Goal: Task Accomplishment & Management: Manage account settings

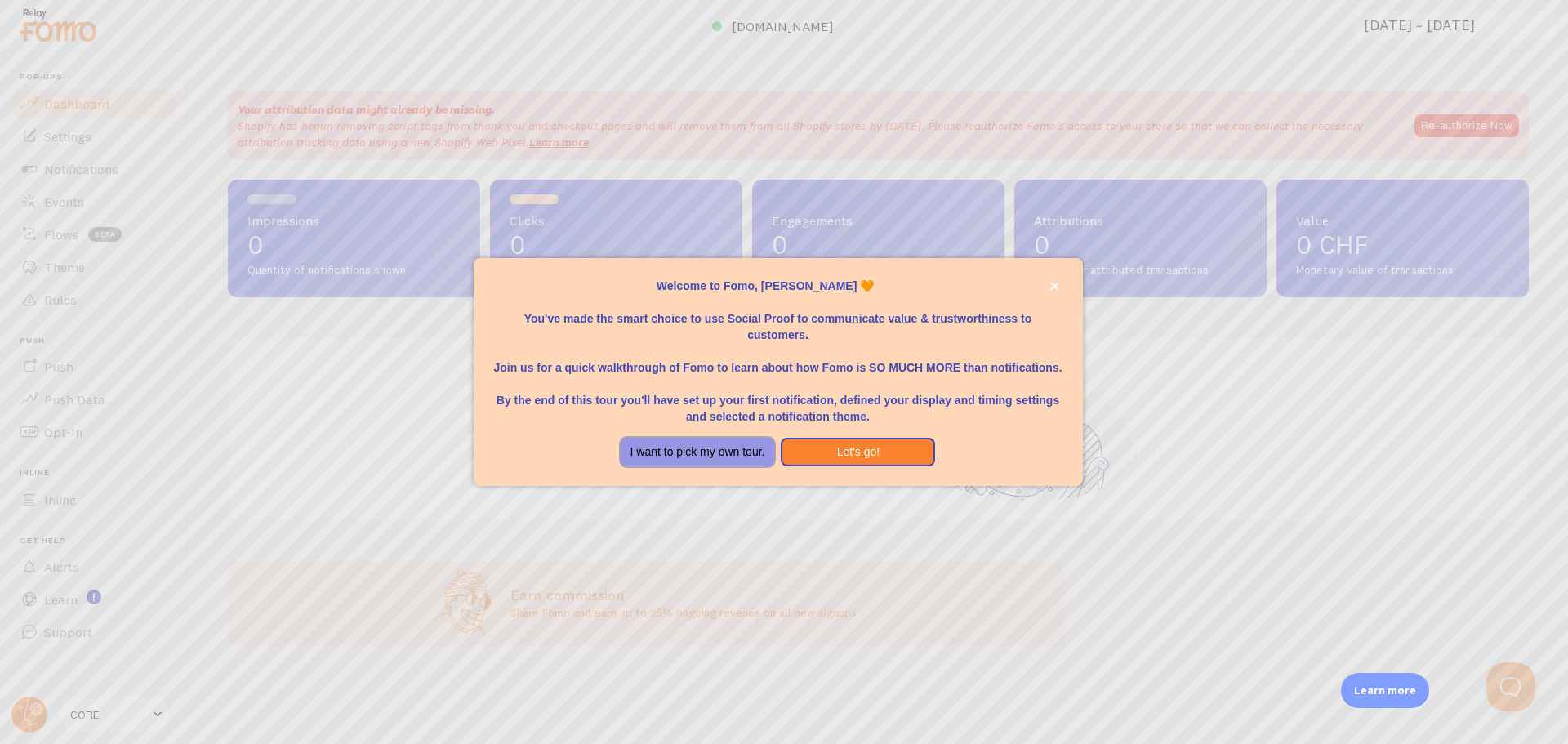
click at [691, 451] on button "I want to pick my own tour." at bounding box center [698, 452] width 154 height 29
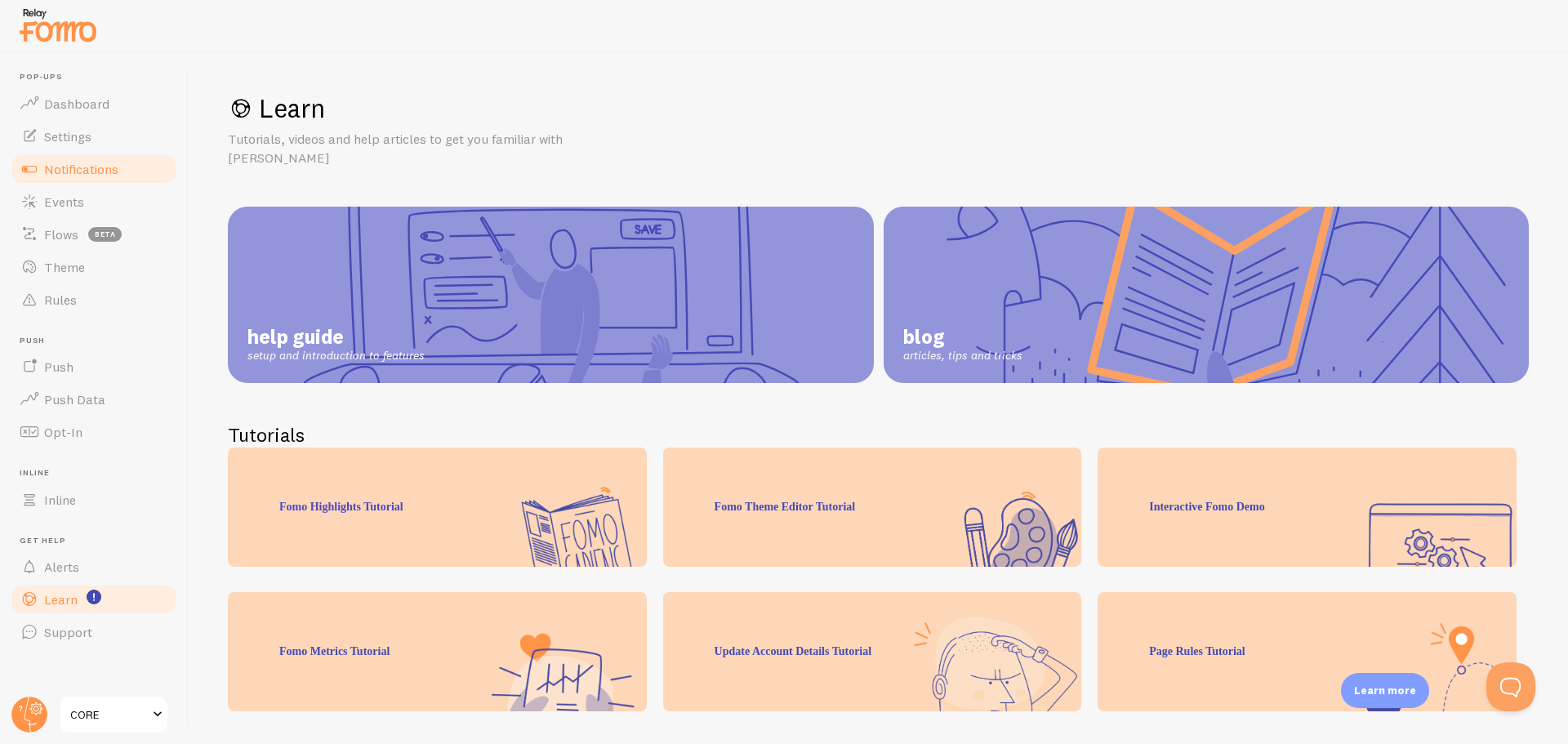
click at [69, 161] on span "Notifications" at bounding box center [81, 169] width 74 height 16
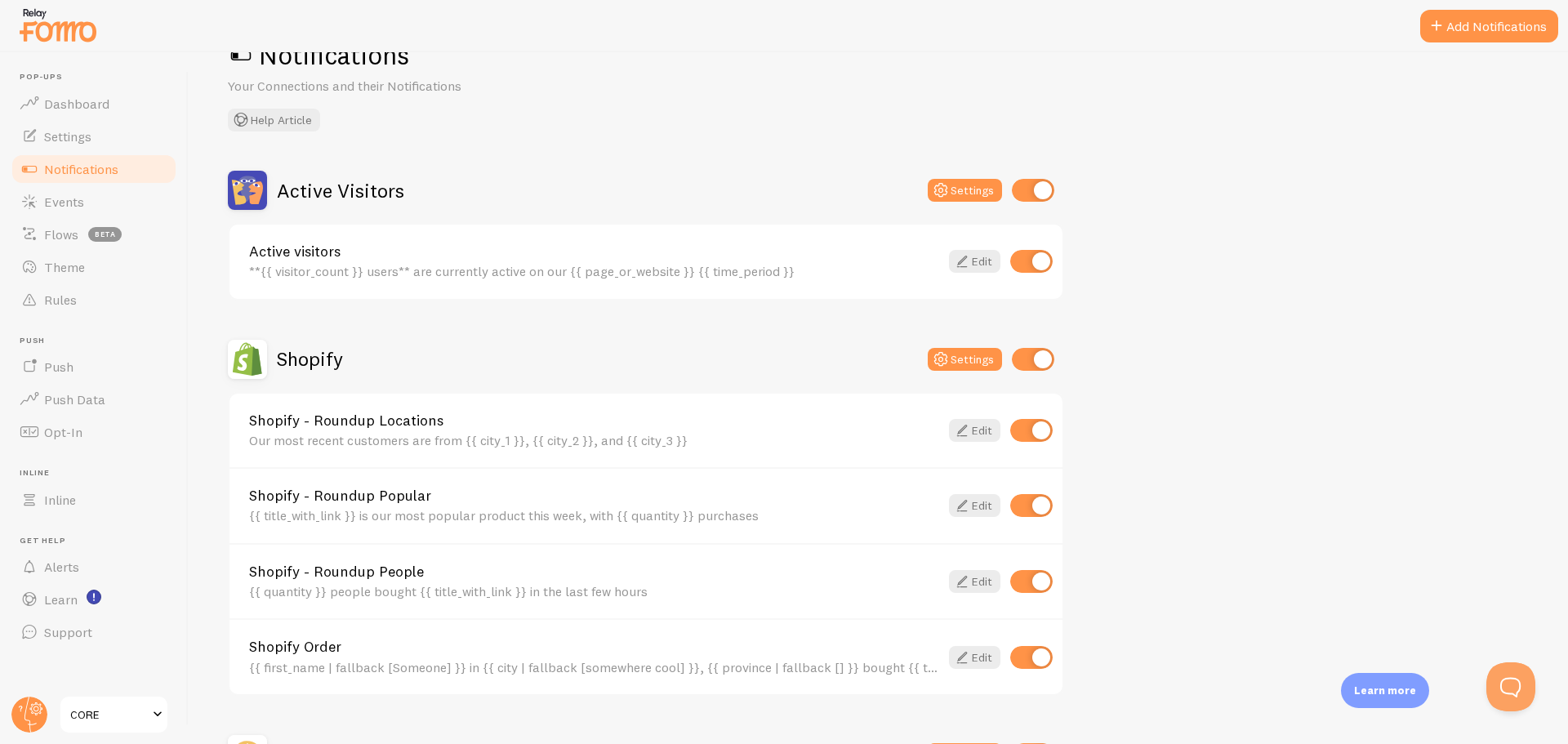
scroll to position [81, 0]
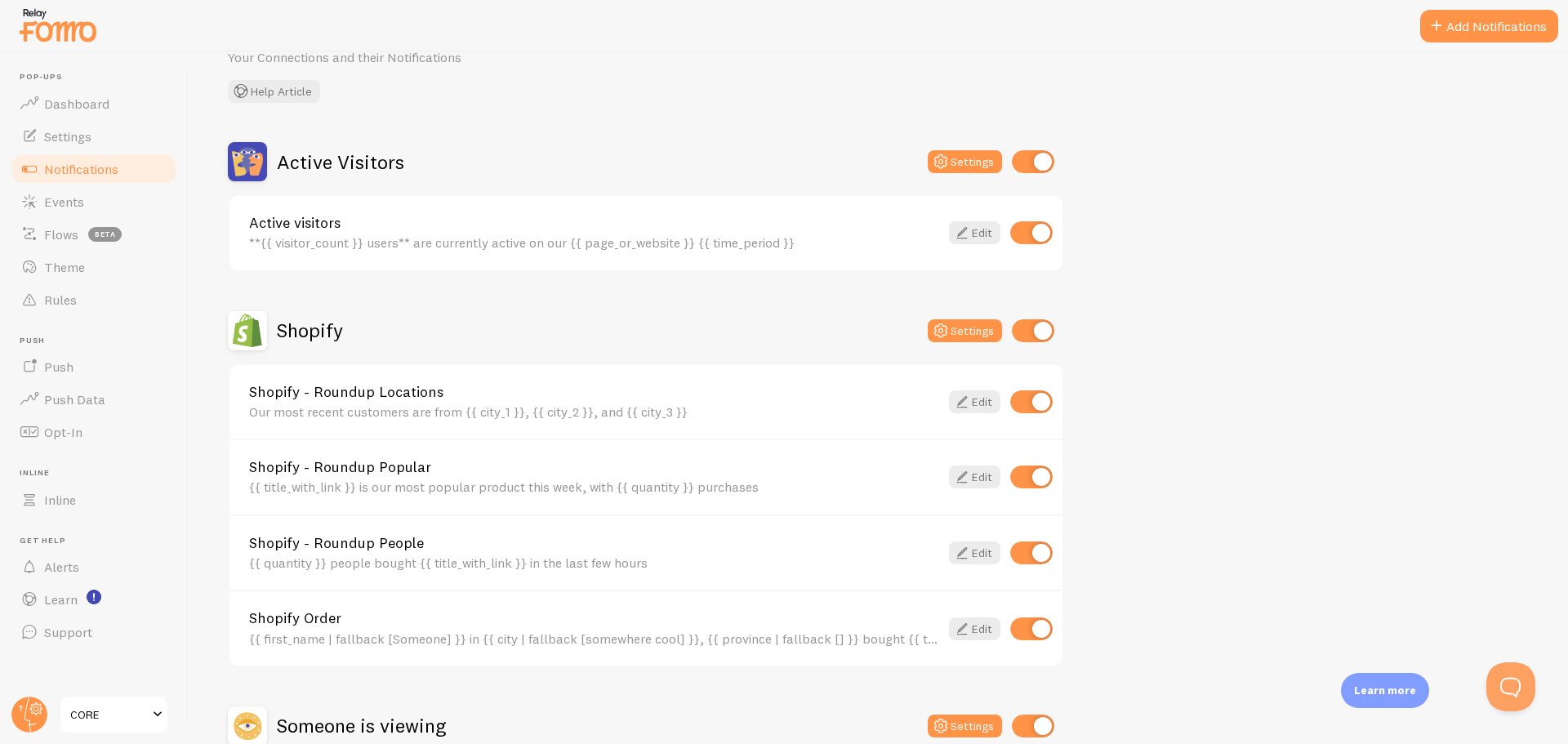
click at [1021, 227] on input "checkbox" at bounding box center [1031, 233] width 42 height 23
checkbox input "false"
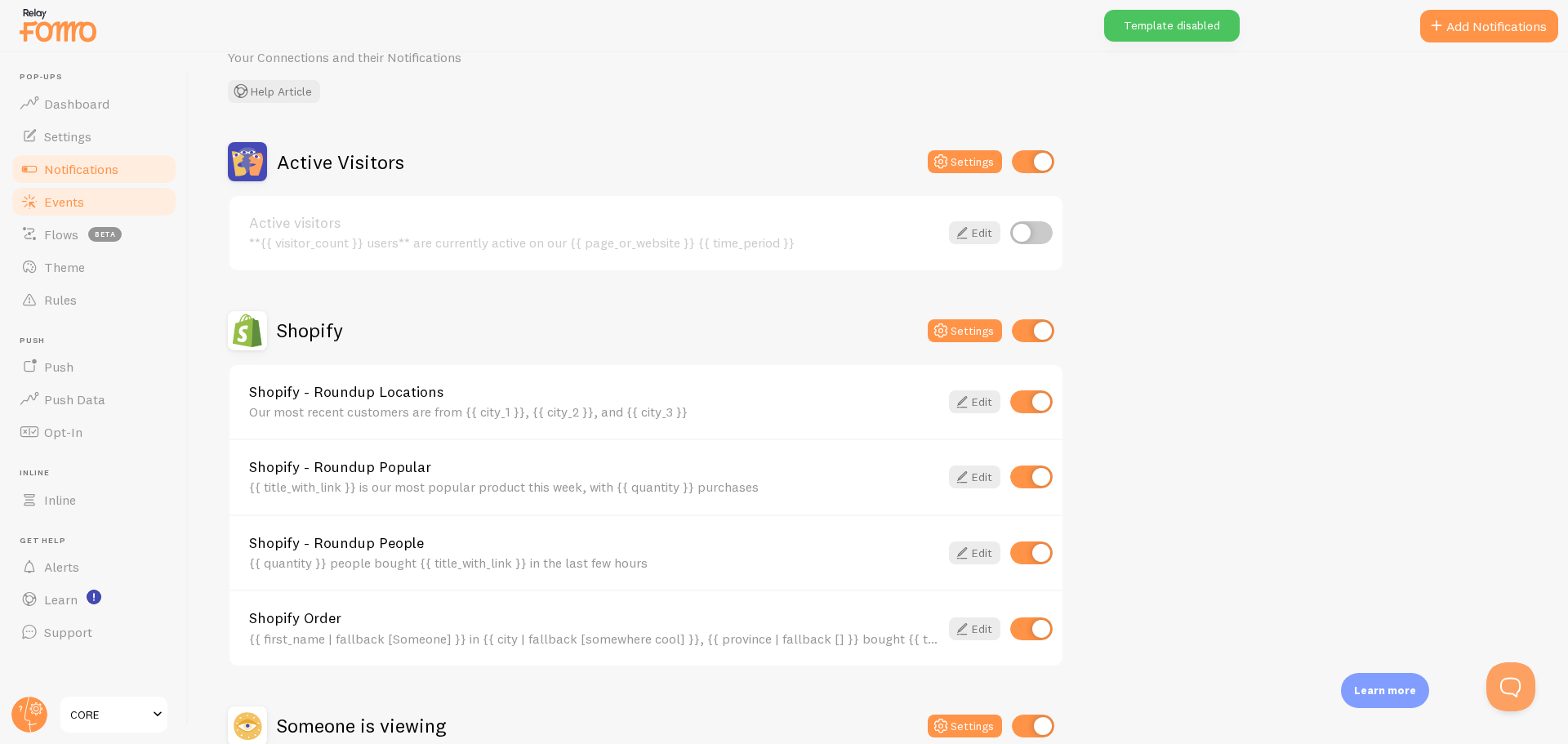
click at [69, 200] on span "Events" at bounding box center [64, 202] width 40 height 16
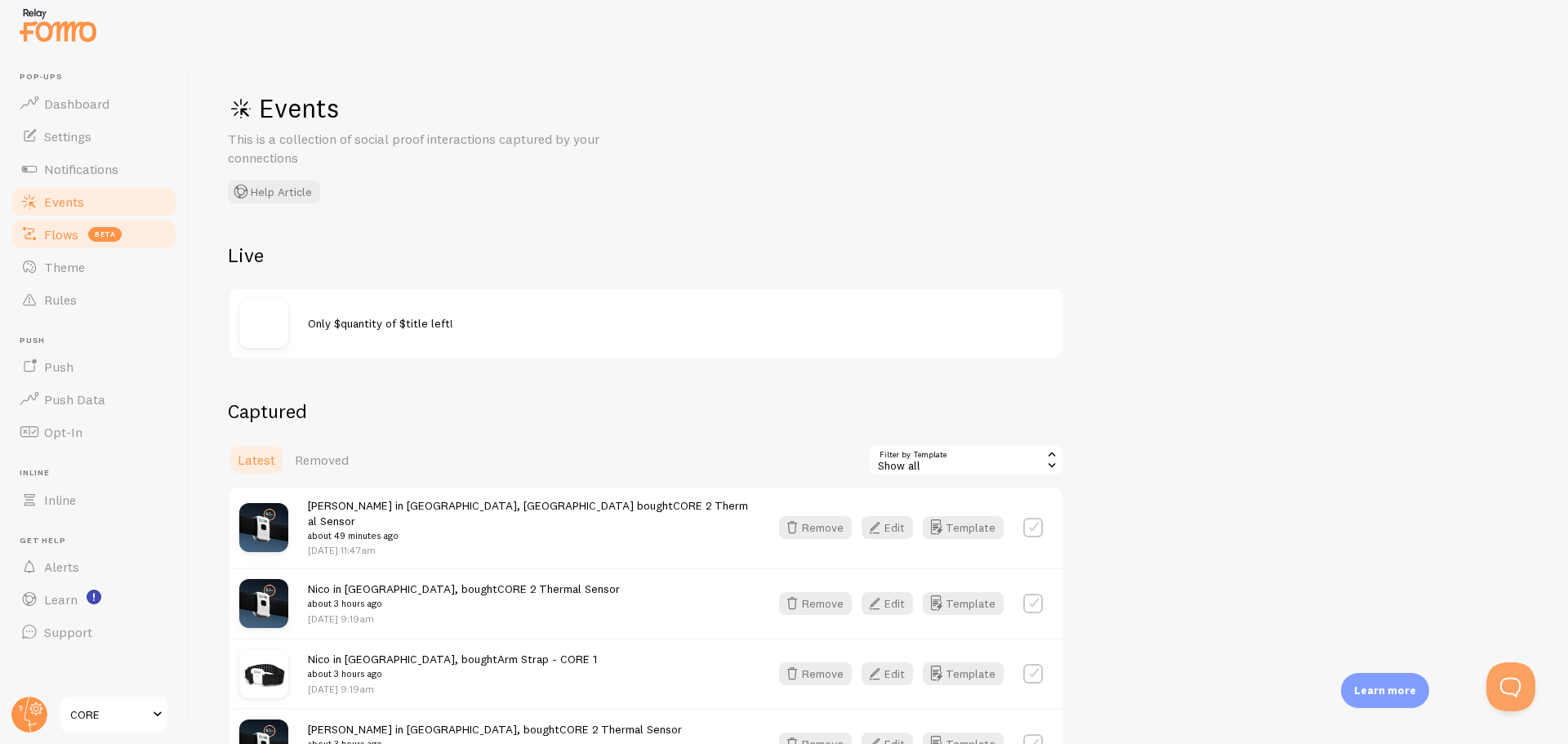
click at [65, 236] on span "Flows" at bounding box center [61, 234] width 35 height 16
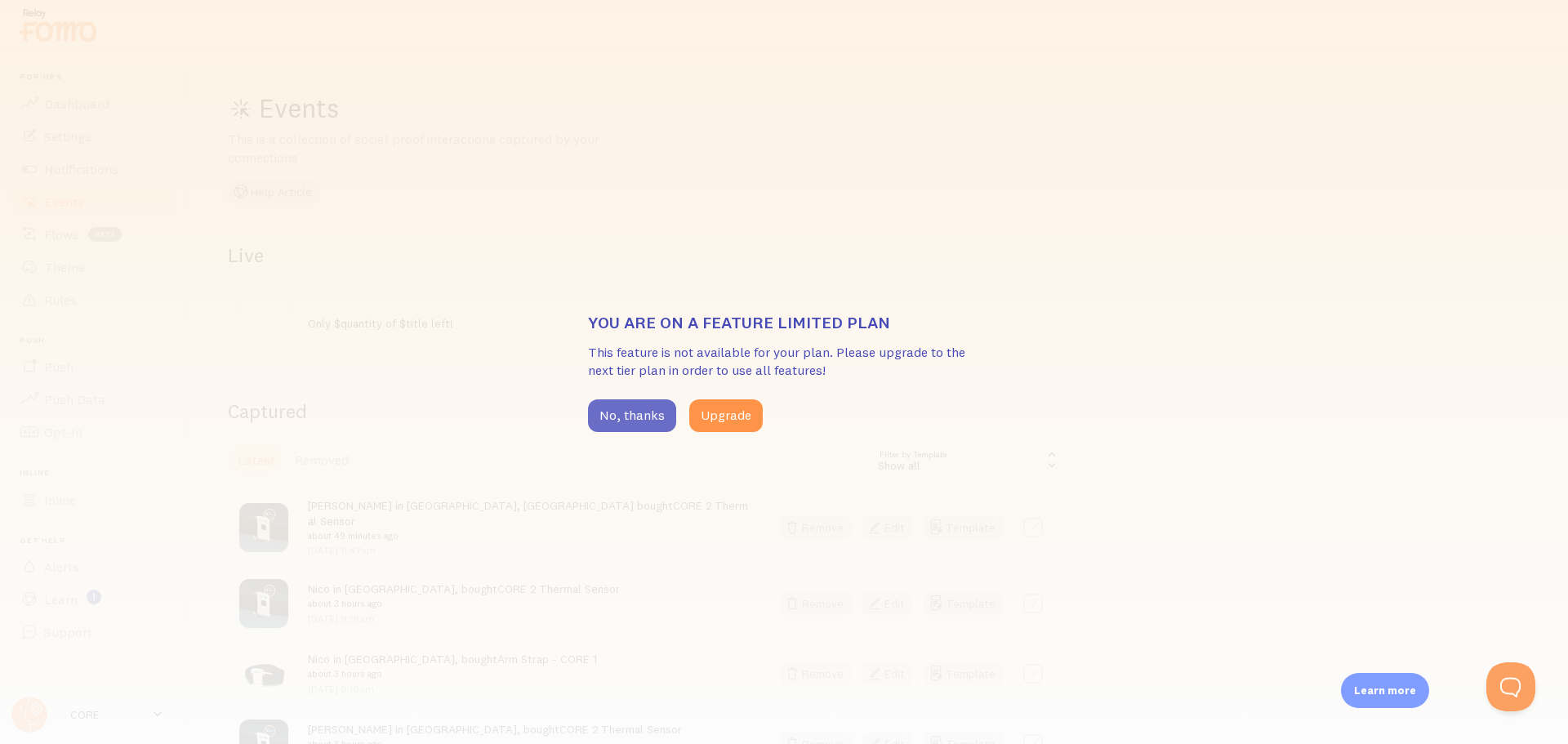
click at [616, 415] on button "No, thanks" at bounding box center [632, 416] width 88 height 33
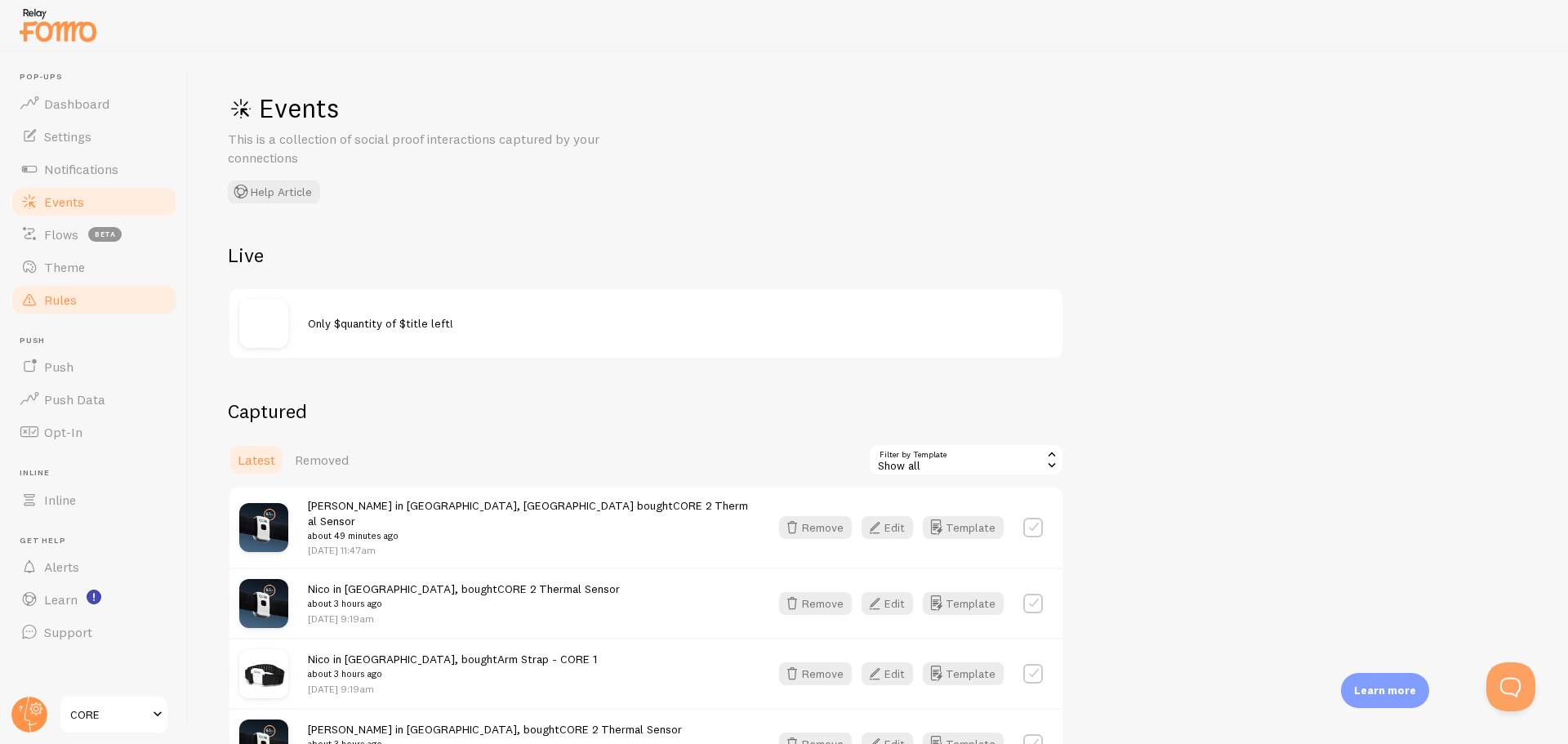
click at [65, 299] on span "Rules" at bounding box center [61, 300] width 33 height 16
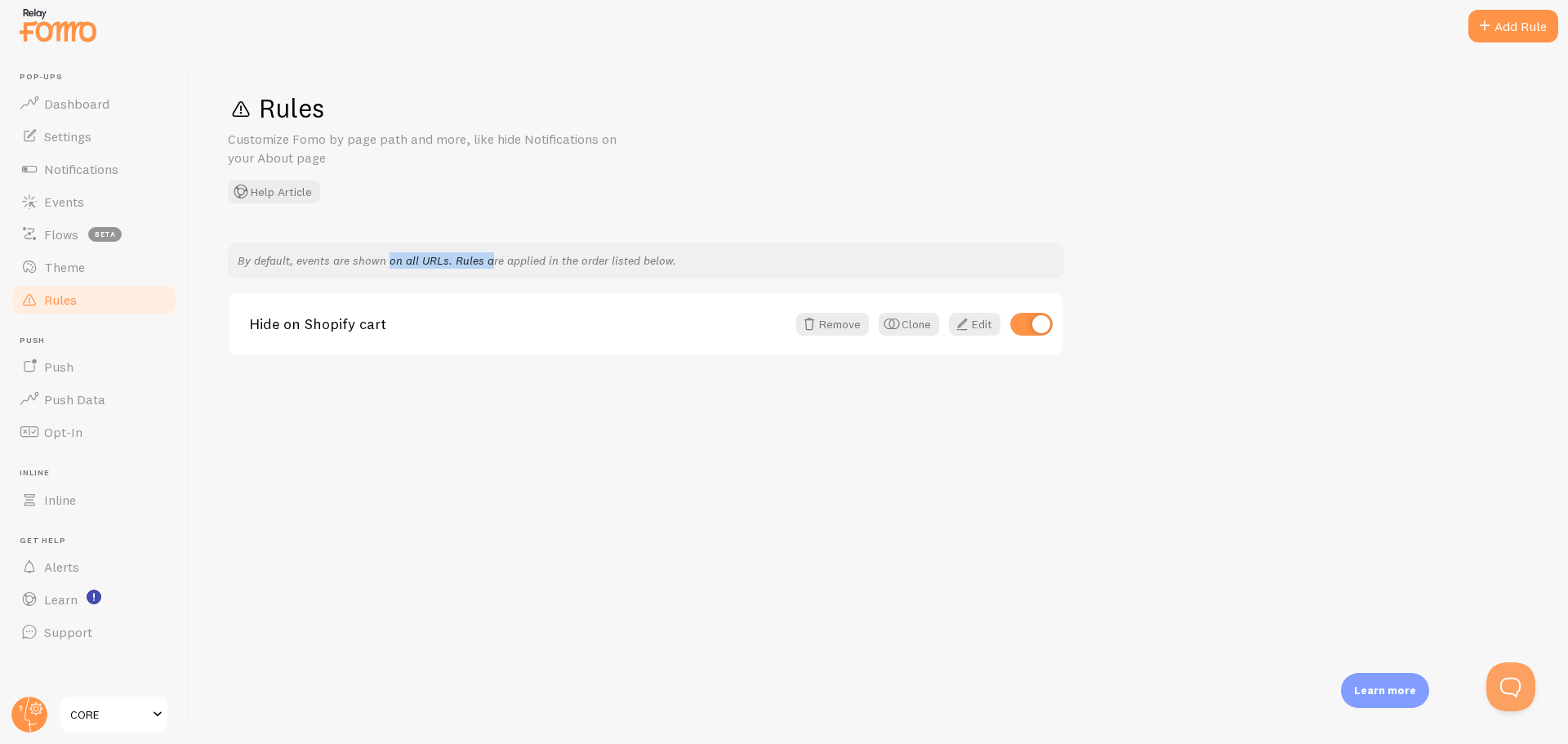
drag, startPoint x: 294, startPoint y: 258, endPoint x: 403, endPoint y: 267, distance: 109.4
click at [403, 267] on p "By default, events are shown on all URLs. Rules are applied in the order listed…" at bounding box center [645, 260] width 816 height 16
click at [295, 323] on link "Hide on Shopify cart" at bounding box center [518, 324] width 538 height 15
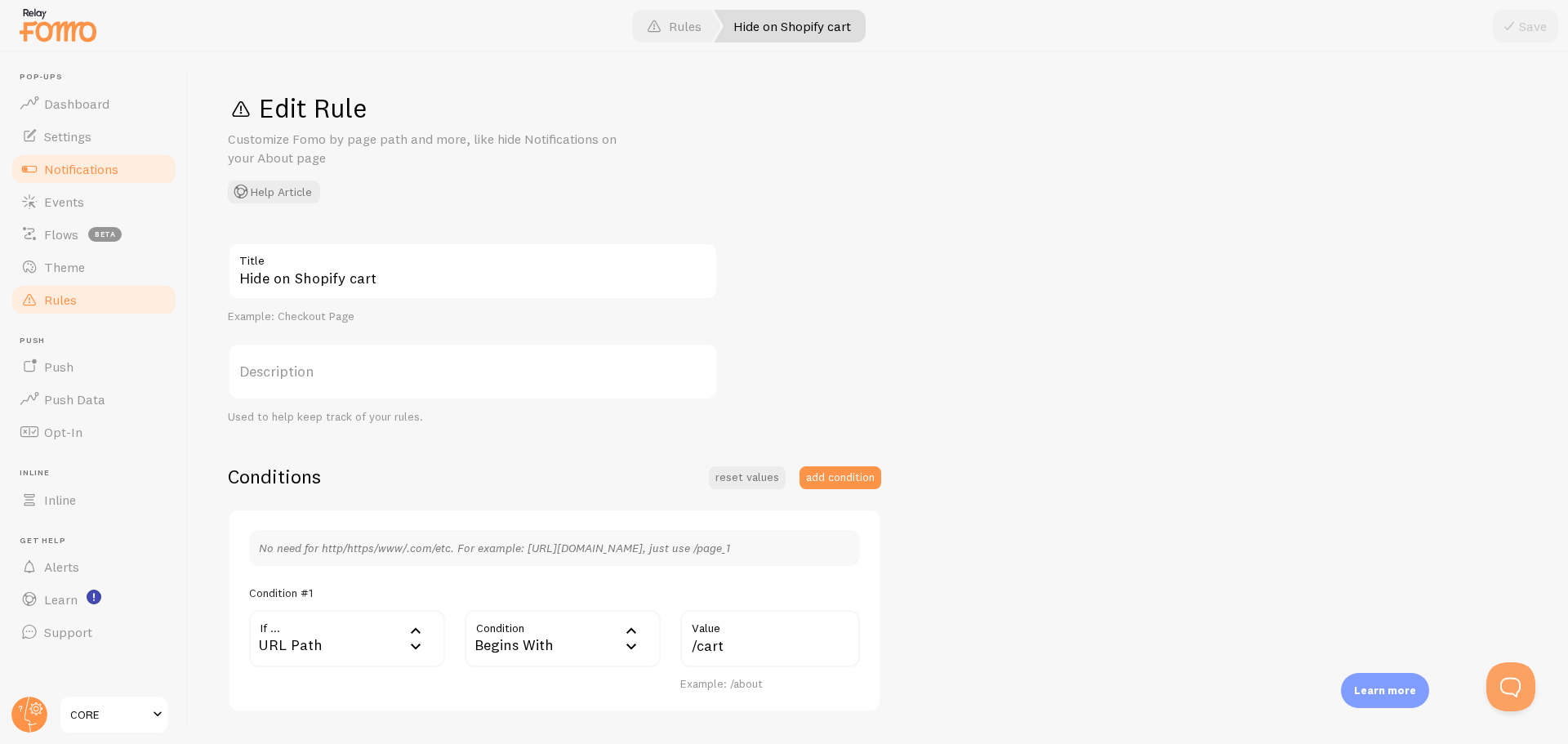
click at [71, 166] on span "Notifications" at bounding box center [81, 169] width 74 height 16
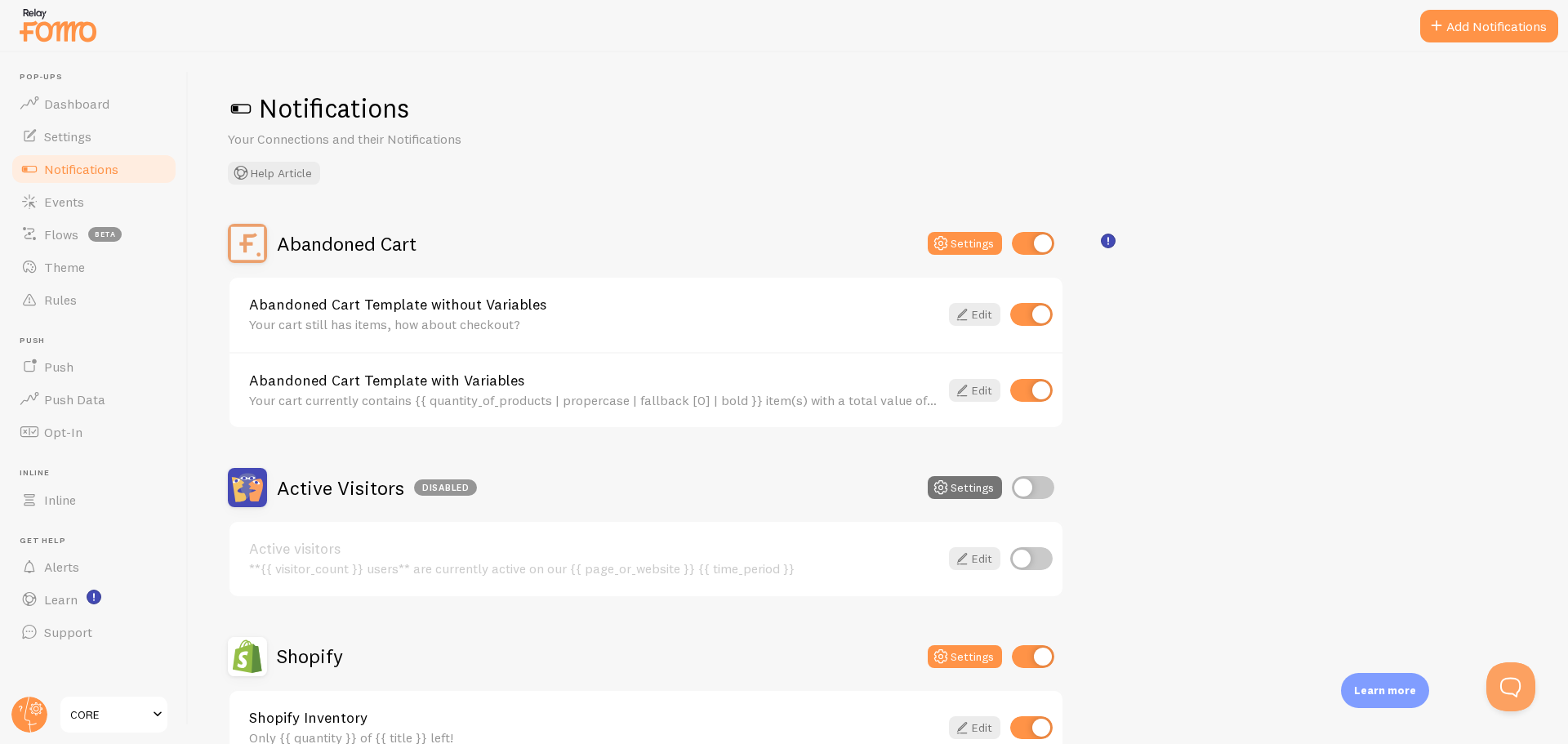
click at [1018, 236] on input "checkbox" at bounding box center [1032, 243] width 42 height 23
checkbox input "false"
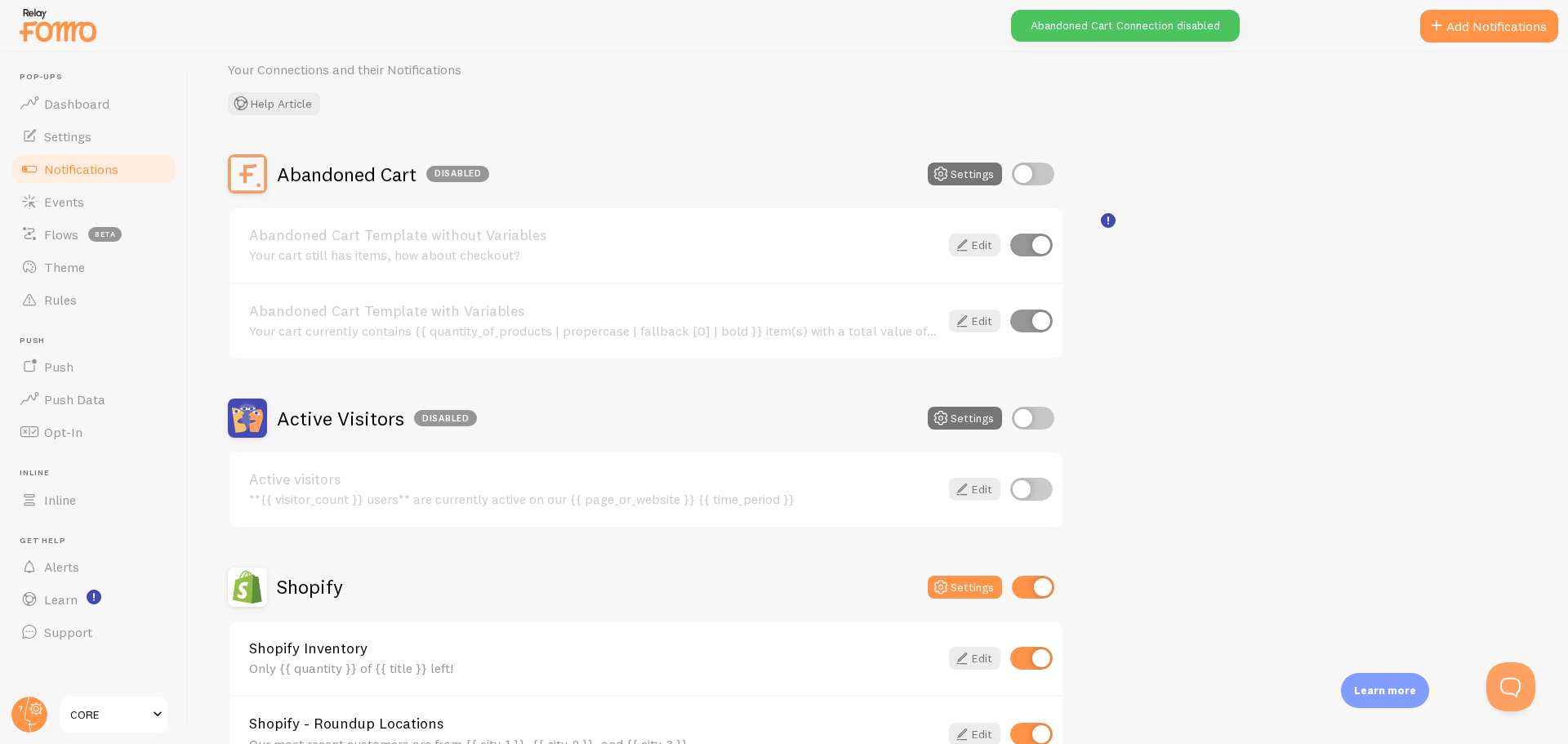
scroll to position [164, 0]
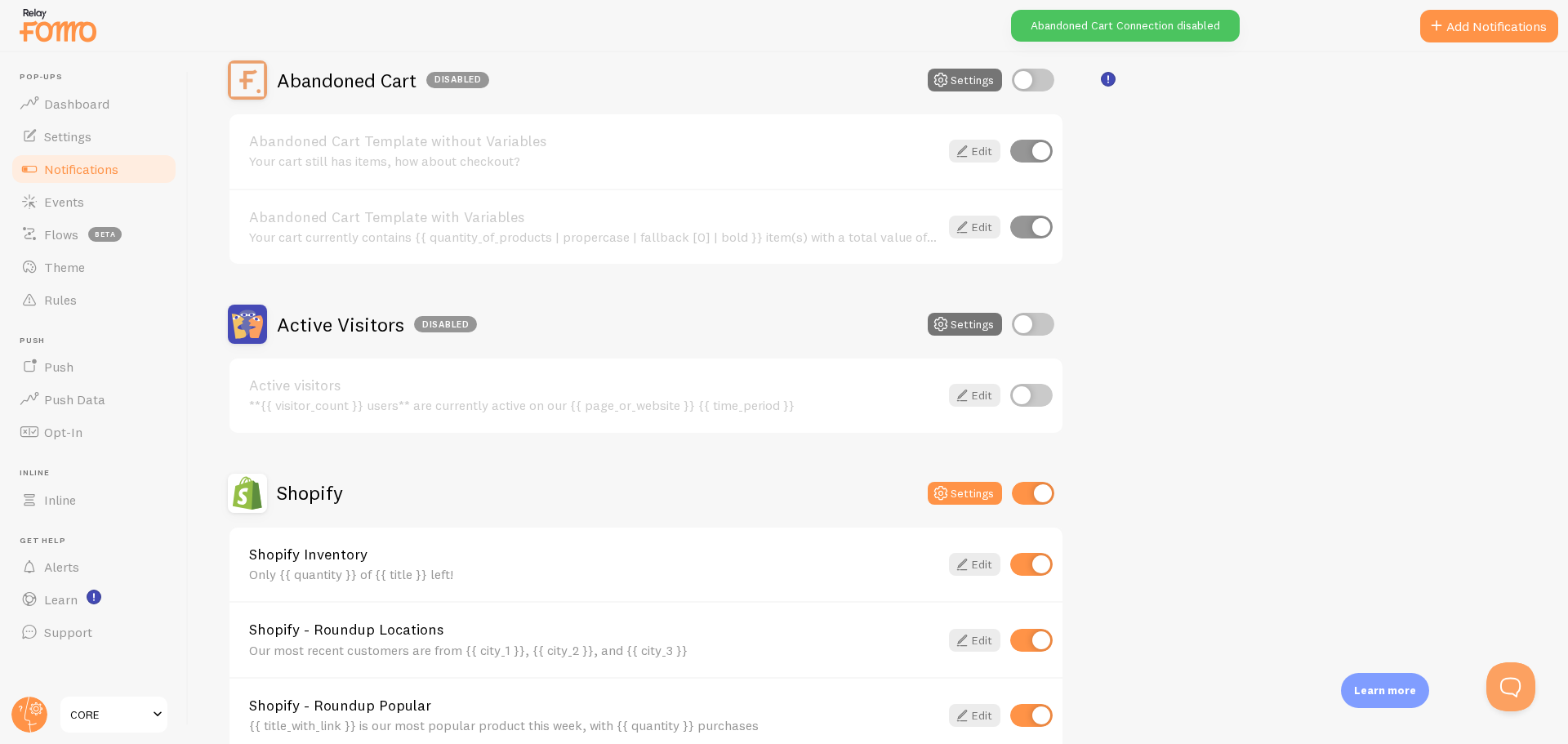
click at [1016, 489] on input "checkbox" at bounding box center [1032, 493] width 42 height 23
checkbox input "false"
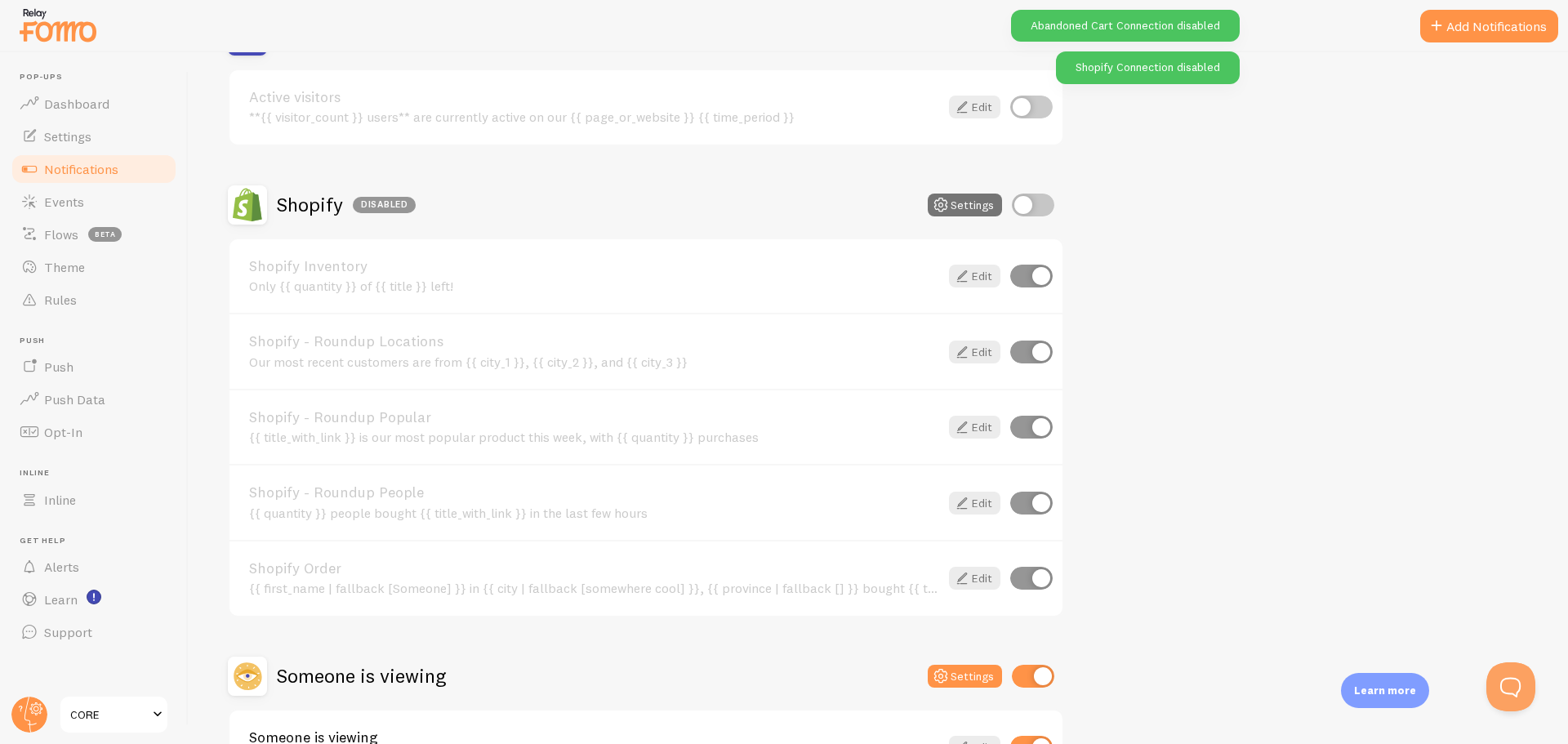
scroll to position [572, 0]
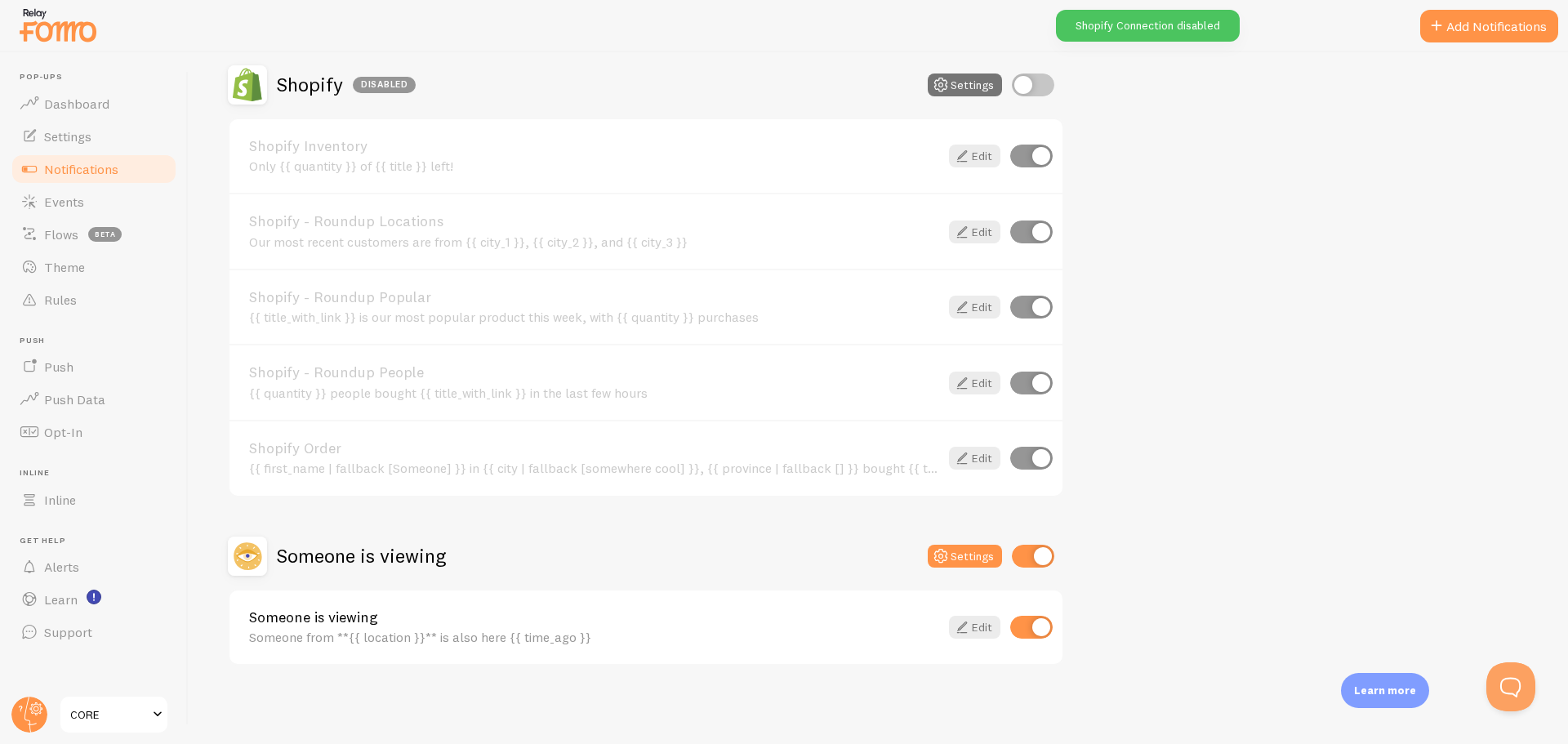
click at [1029, 553] on input "checkbox" at bounding box center [1032, 556] width 42 height 23
checkbox input "false"
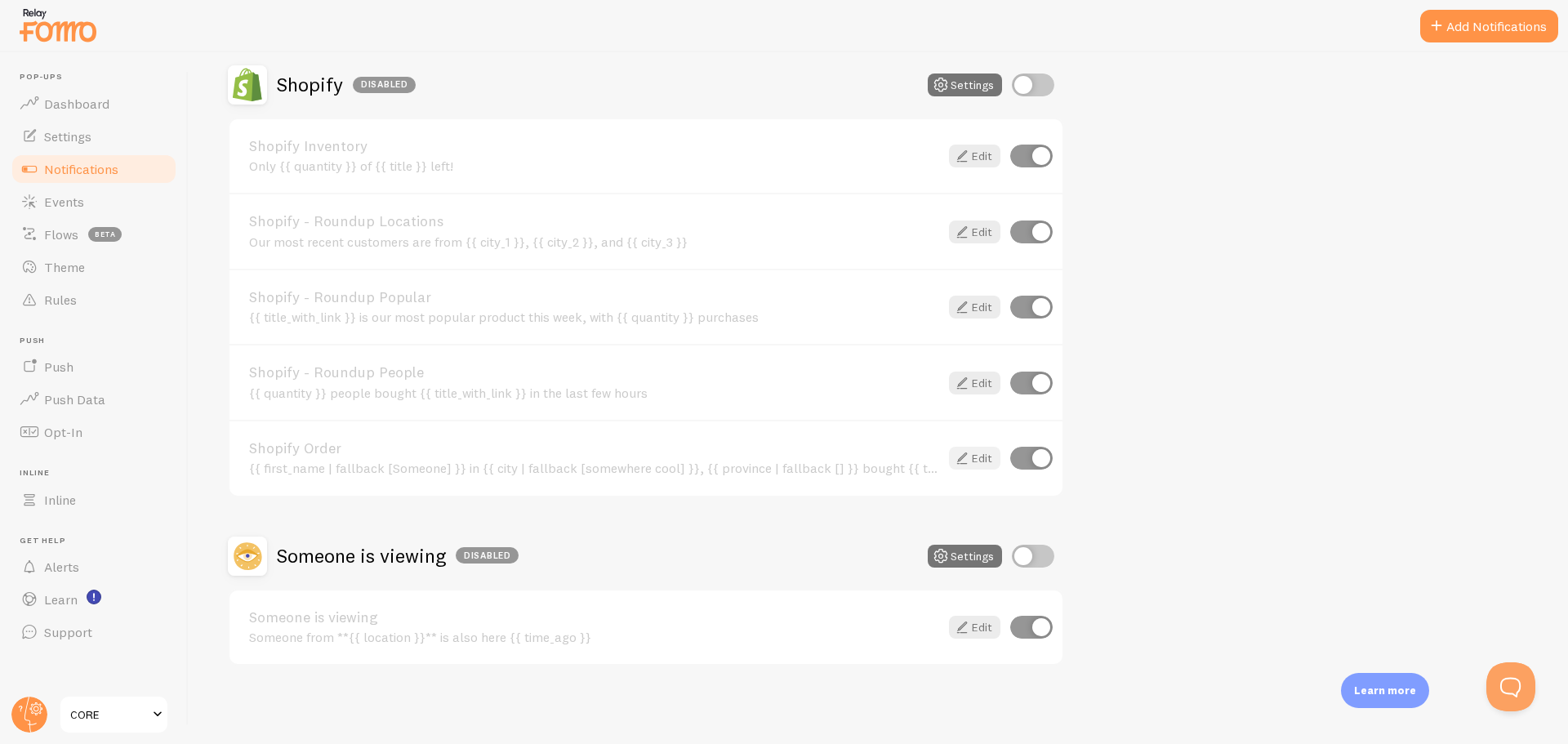
click at [969, 463] on icon at bounding box center [962, 458] width 20 height 20
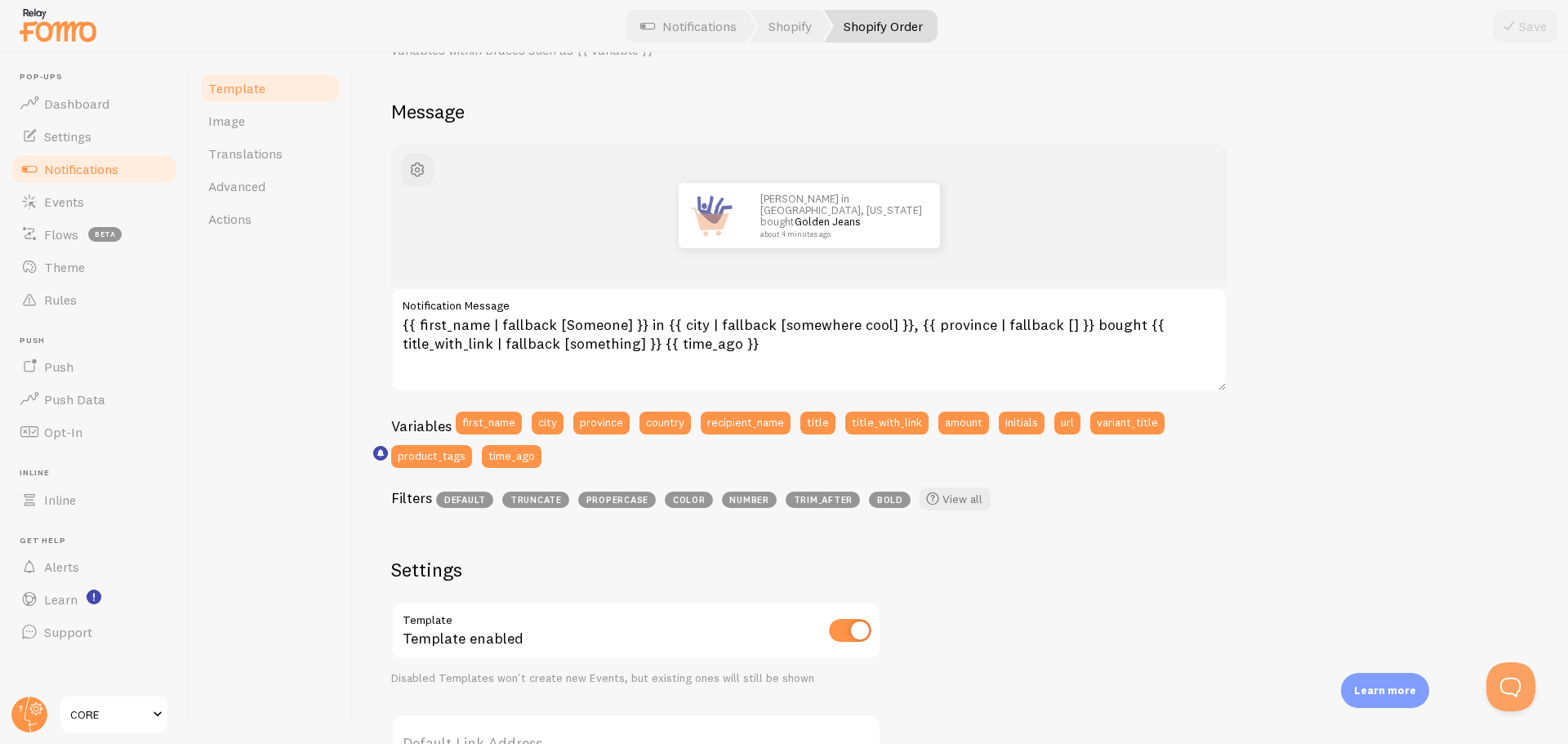
scroll to position [100, 0]
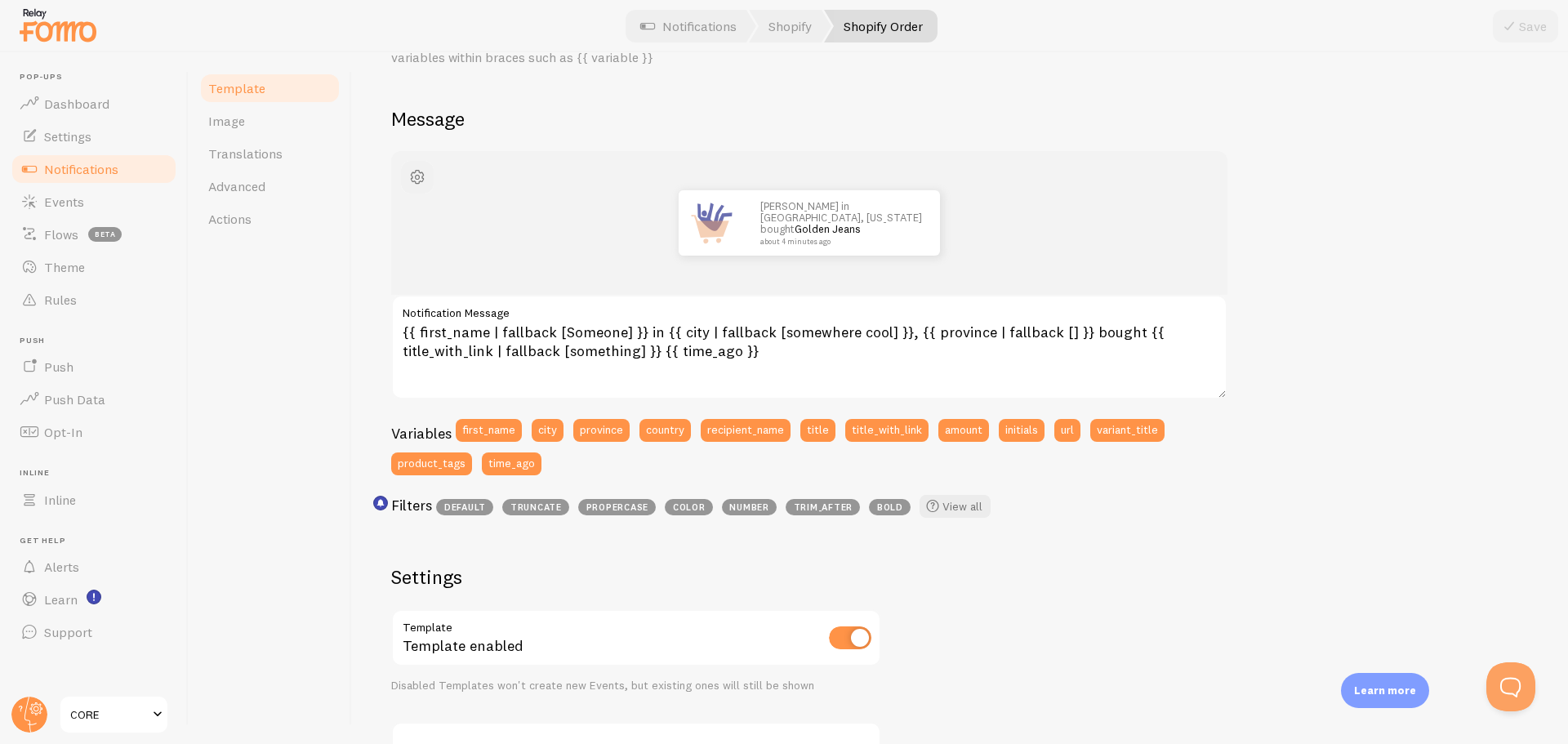
click at [419, 171] on span "button" at bounding box center [417, 177] width 20 height 20
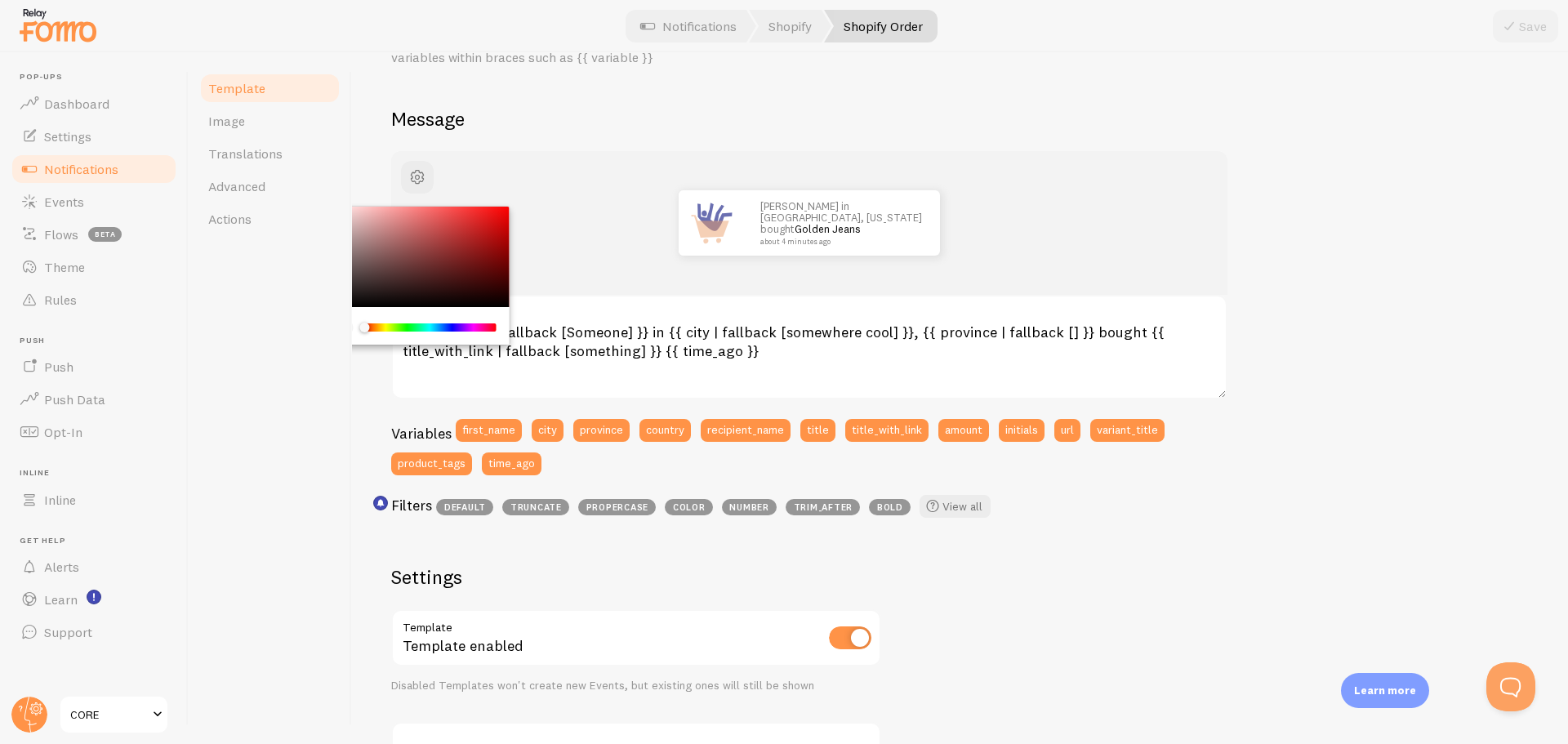
click at [1286, 346] on div "[PERSON_NAME] in [GEOGRAPHIC_DATA], [US_STATE] bought Golden Jeans about 4 minu…" at bounding box center [960, 618] width 1138 height 934
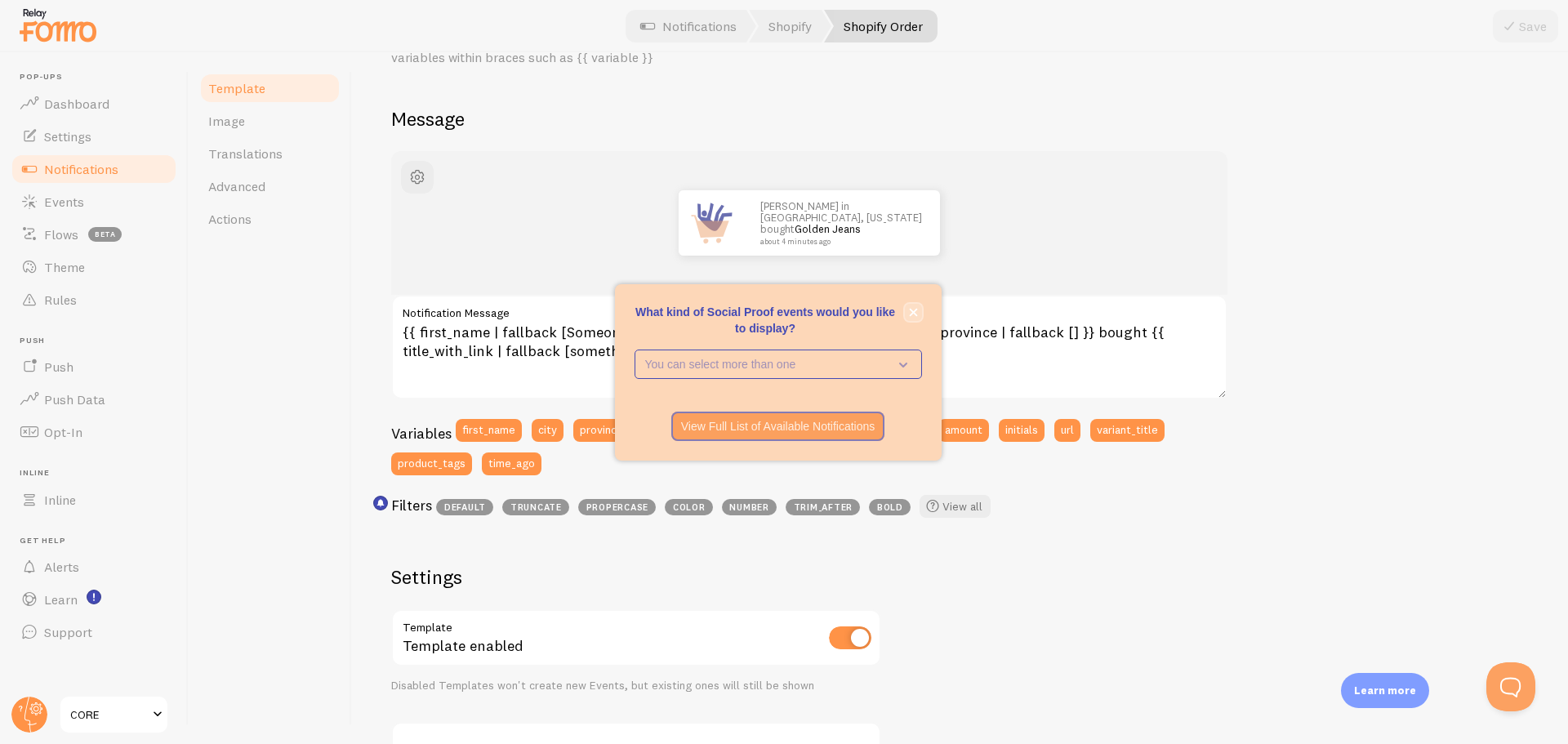
click at [912, 314] on icon "close," at bounding box center [913, 312] width 8 height 8
